Goal: Transaction & Acquisition: Purchase product/service

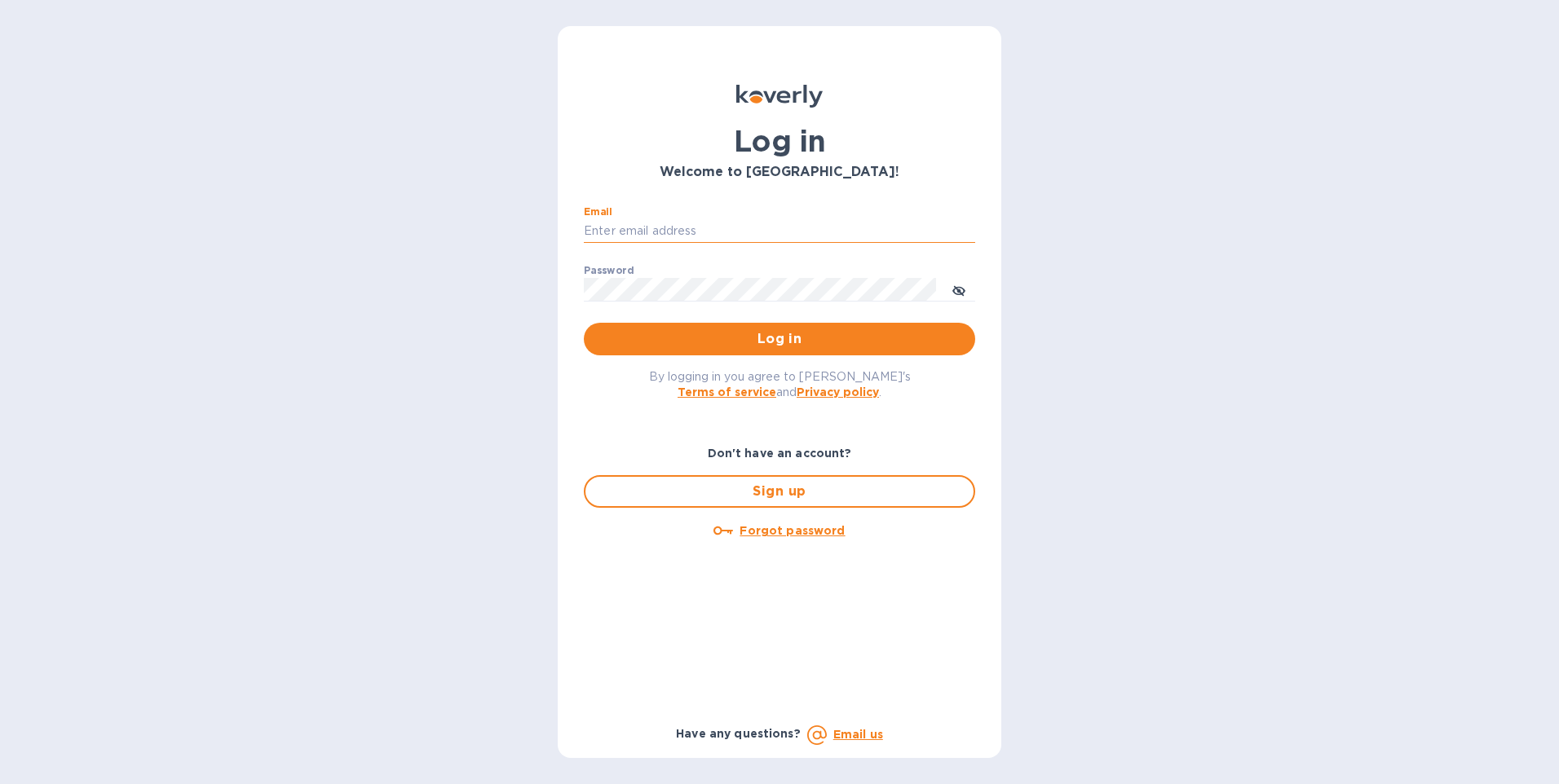
click at [736, 229] on input "Email" at bounding box center [780, 232] width 392 height 25
type input "[PERSON_NAME][EMAIL_ADDRESS][PERSON_NAME][DOMAIN_NAME]"
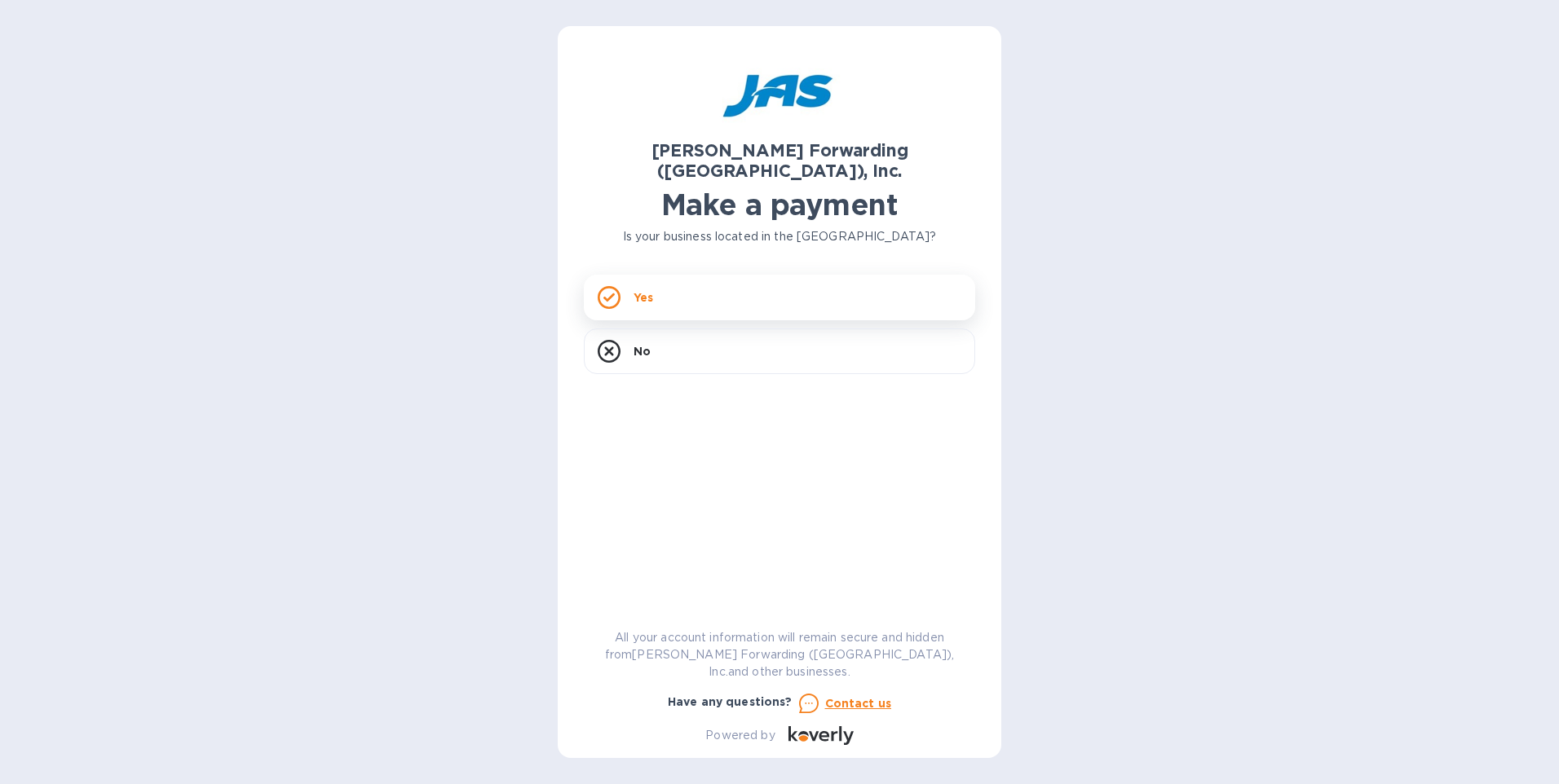
click at [642, 289] on p "Yes" at bounding box center [643, 297] width 20 height 16
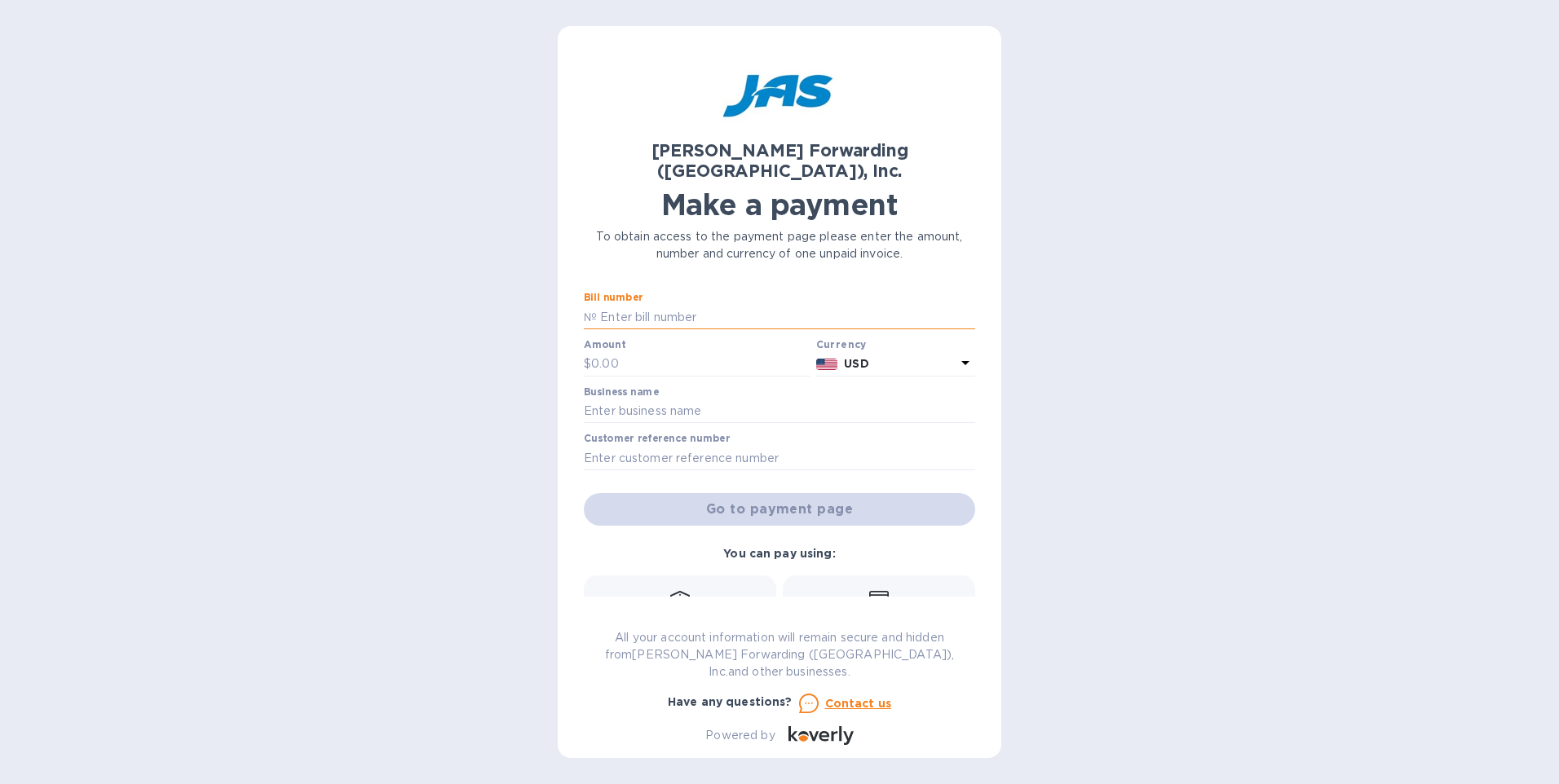
click at [726, 305] on input "text" at bounding box center [785, 317] width 379 height 25
drag, startPoint x: 726, startPoint y: 289, endPoint x: 727, endPoint y: 278, distance: 11.0
click at [726, 305] on input "text" at bounding box center [785, 317] width 379 height 25
type input "CHS503269996"
type input "3,760.50"
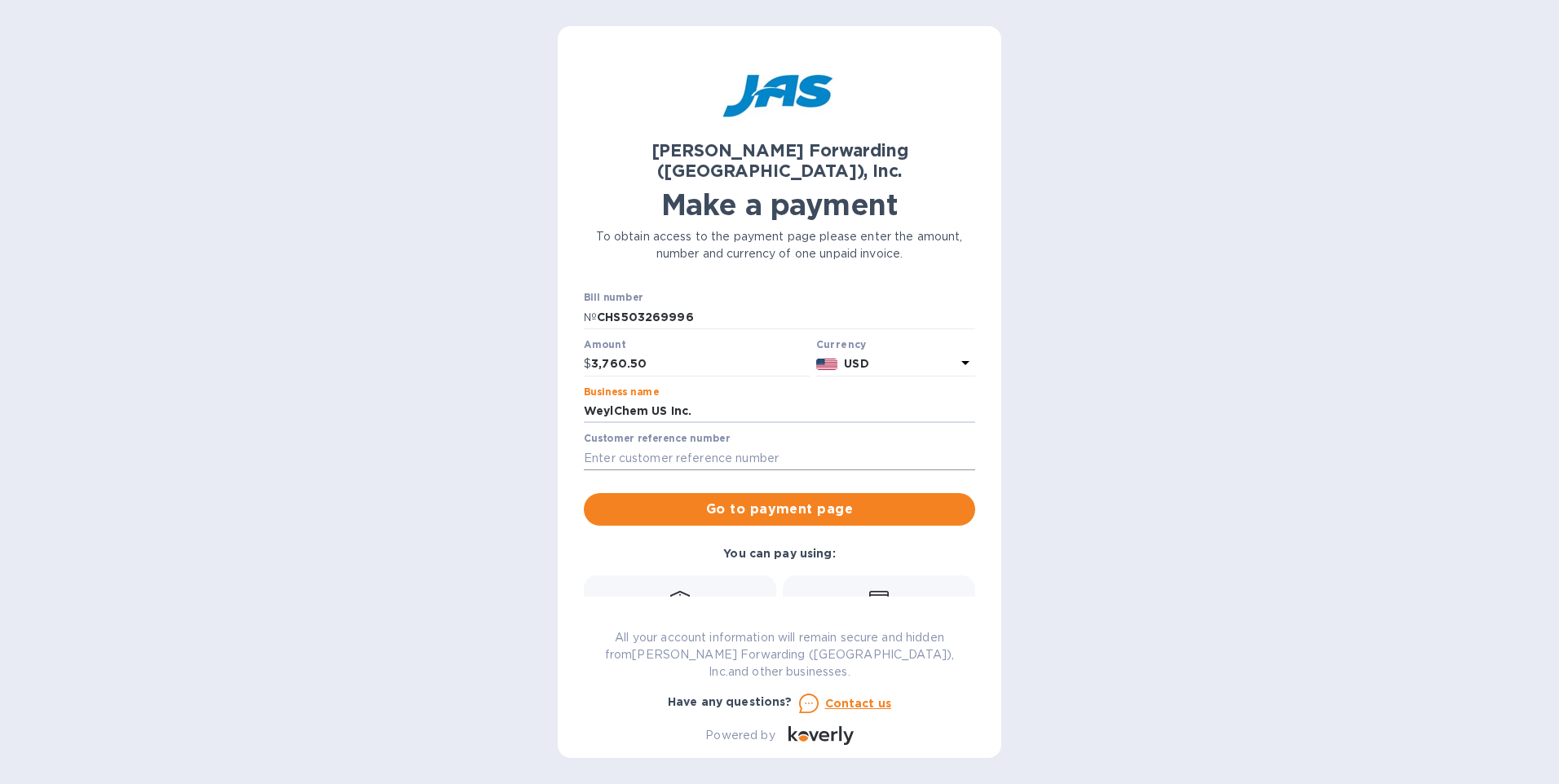
type input "WeylChem US Inc."
click at [624, 446] on input "text" at bounding box center [780, 458] width 392 height 25
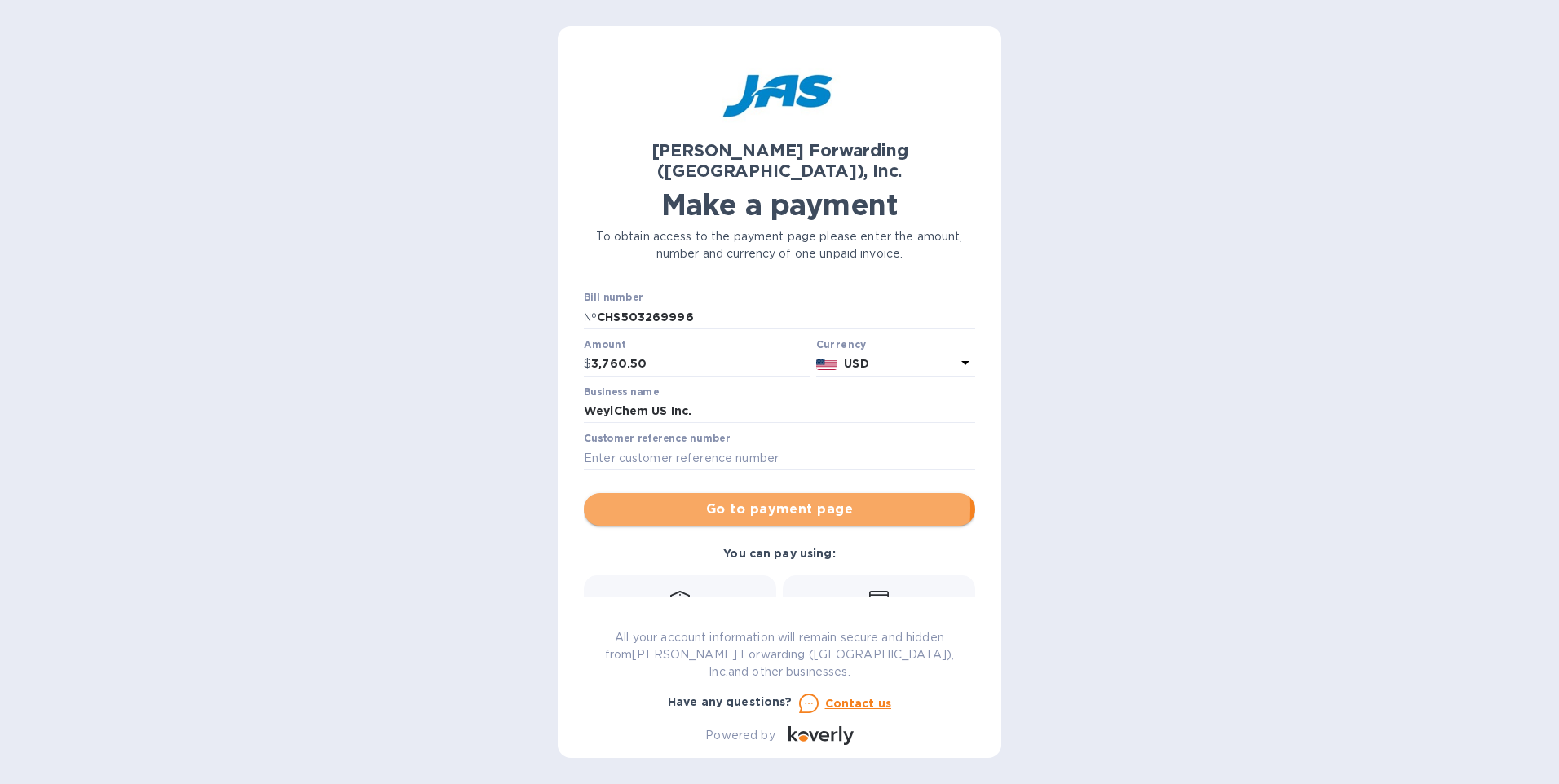
click at [734, 500] on span "Go to payment page" at bounding box center [780, 510] width 366 height 20
